Goal: Find contact information: Find contact information

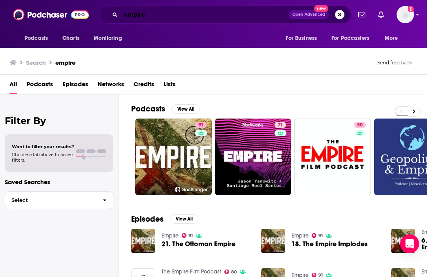
click at [190, 14] on input "empire" at bounding box center [205, 14] width 168 height 13
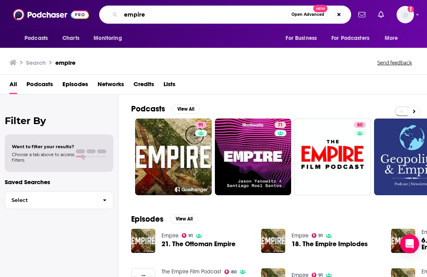
click at [190, 14] on input "empire" at bounding box center [204, 14] width 167 height 13
type input "chasing life"
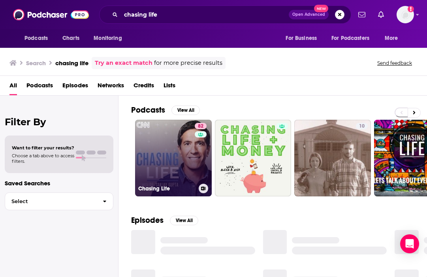
click at [174, 173] on link "82 Chasing Life" at bounding box center [173, 158] width 77 height 77
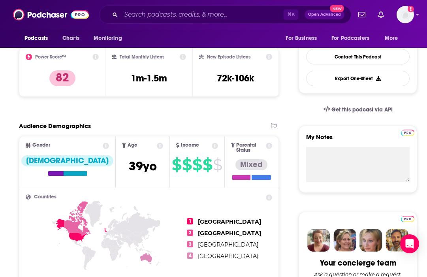
scroll to position [153, 0]
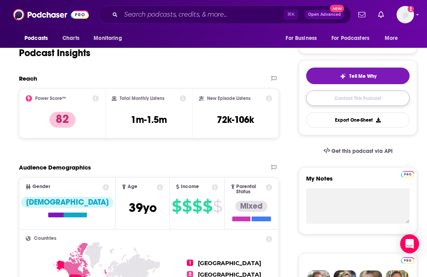
click at [333, 100] on link "Contact This Podcast" at bounding box center [357, 97] width 103 height 15
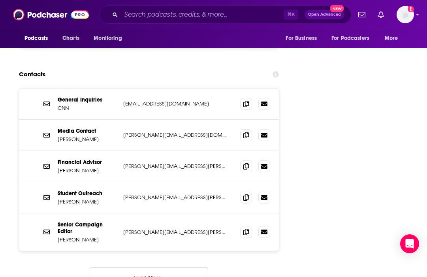
scroll to position [927, 0]
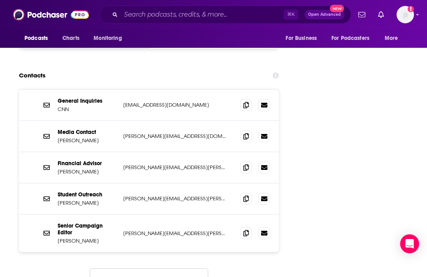
click at [157, 272] on div "General Inquiries CNN [EMAIL_ADDRESS][DOMAIN_NAME] [EMAIL_ADDRESS][DOMAIN_NAME]…" at bounding box center [149, 195] width 260 height 213
click at [157, 268] on button "Load More..." at bounding box center [149, 278] width 119 height 21
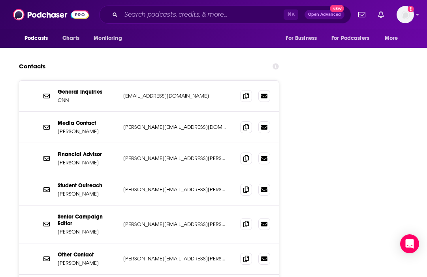
scroll to position [937, 0]
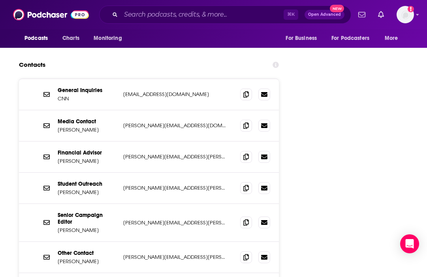
click at [79, 126] on p "[PERSON_NAME]" at bounding box center [87, 129] width 59 height 7
copy p "[PERSON_NAME]"
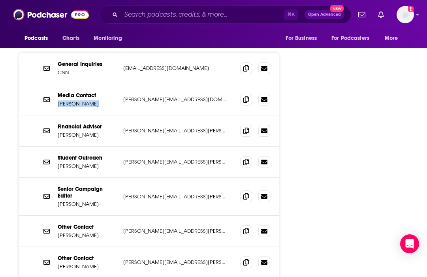
scroll to position [964, 0]
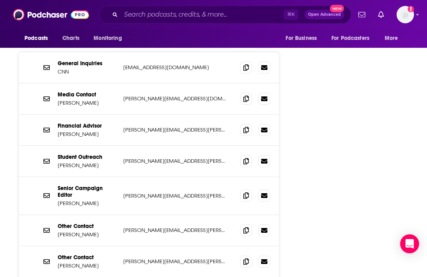
click at [86, 231] on p "[PERSON_NAME]" at bounding box center [87, 234] width 59 height 7
copy p "[PERSON_NAME]"
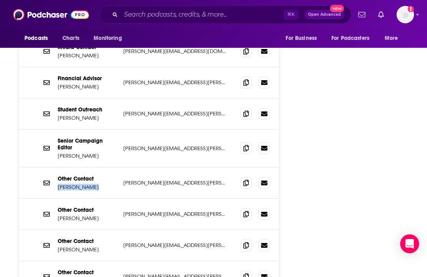
scroll to position [1026, 0]
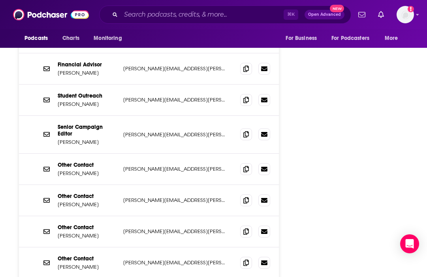
click at [81, 201] on p "[PERSON_NAME]" at bounding box center [87, 204] width 59 height 7
copy p "[PERSON_NAME]"
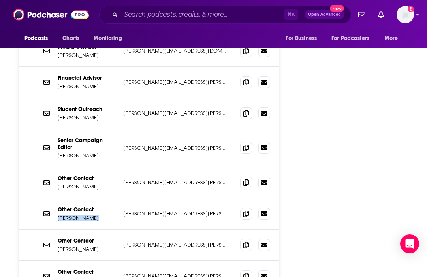
scroll to position [1027, 0]
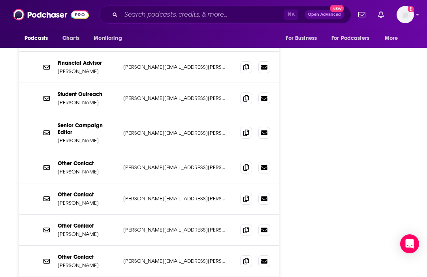
click at [91, 231] on p "[PERSON_NAME]" at bounding box center [87, 234] width 59 height 7
copy p "[PERSON_NAME]"
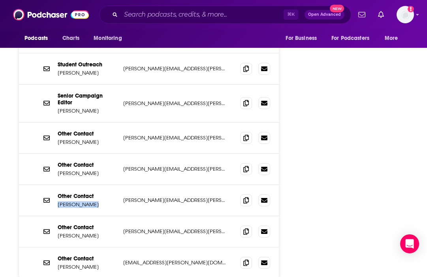
scroll to position [1059, 0]
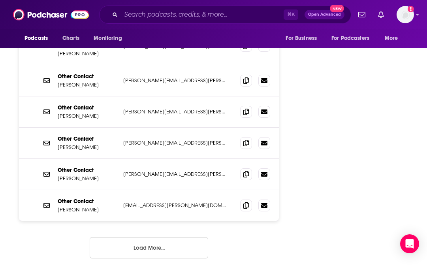
scroll to position [1138, 0]
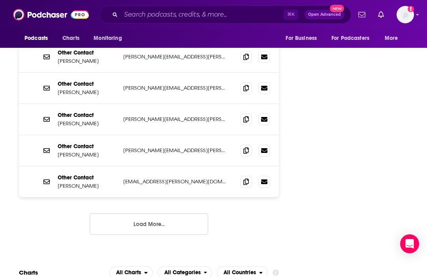
click at [118, 213] on button "Load More..." at bounding box center [149, 223] width 119 height 21
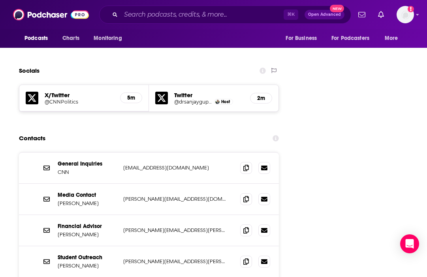
scroll to position [878, 0]
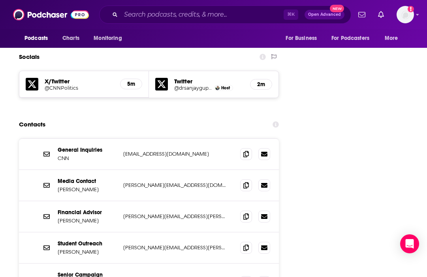
click at [88, 186] on p "[PERSON_NAME]" at bounding box center [87, 189] width 59 height 7
click at [136, 182] on p "[PERSON_NAME][EMAIL_ADDRESS][DOMAIN_NAME]" at bounding box center [175, 185] width 105 height 7
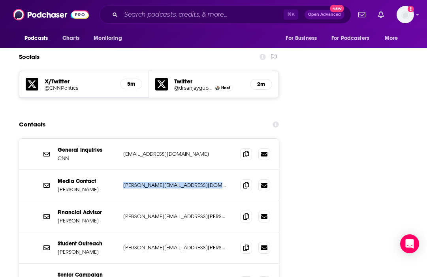
click at [136, 182] on p "[PERSON_NAME][EMAIL_ADDRESS][DOMAIN_NAME]" at bounding box center [175, 185] width 105 height 7
copy div "[PERSON_NAME][EMAIL_ADDRESS][DOMAIN_NAME] [DOMAIN_NAME][EMAIL_ADDRESS][DOMAIN_N…"
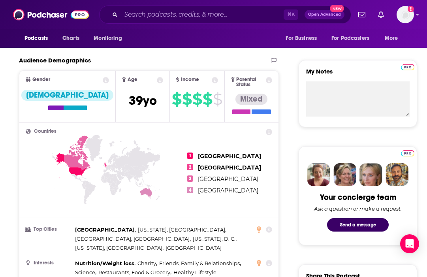
scroll to position [0, 0]
